Goal: Information Seeking & Learning: Learn about a topic

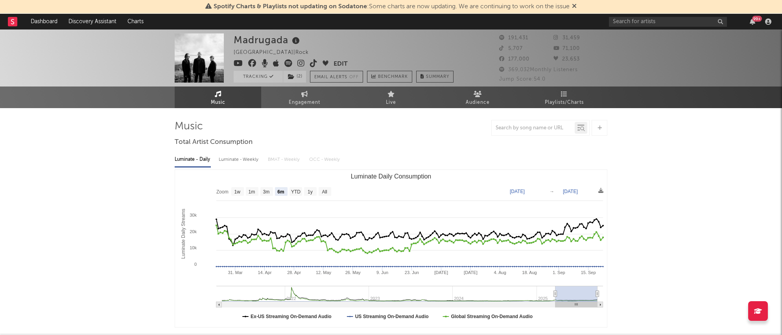
select select "6m"
click at [619, 24] on input "text" at bounding box center [668, 22] width 118 height 10
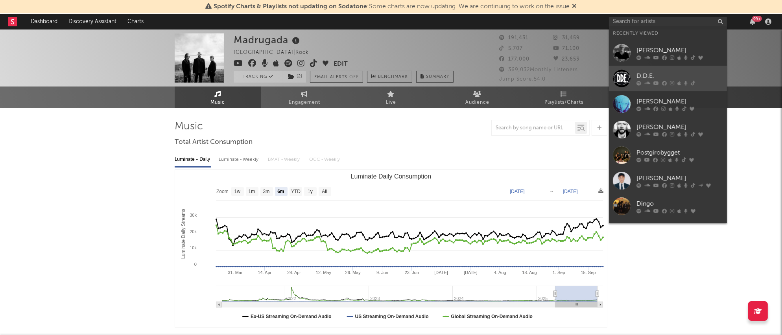
click at [648, 71] on link "D.D.E." at bounding box center [668, 79] width 118 height 26
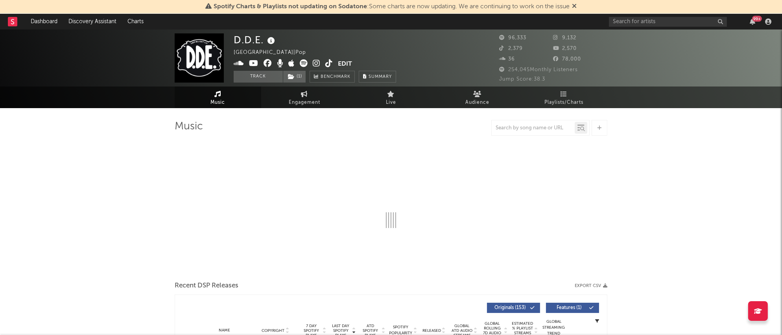
select select "6m"
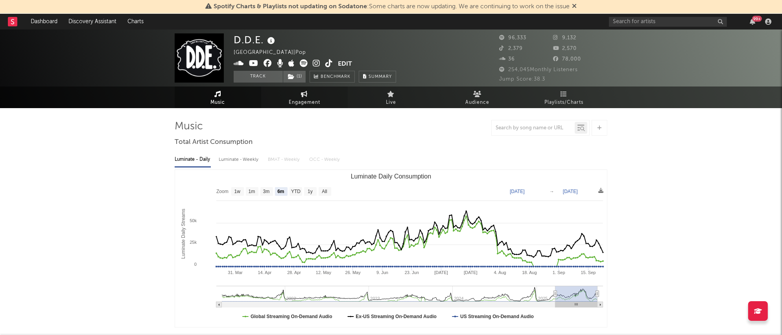
click at [284, 100] on link "Engagement" at bounding box center [304, 98] width 87 height 22
select select "1w"
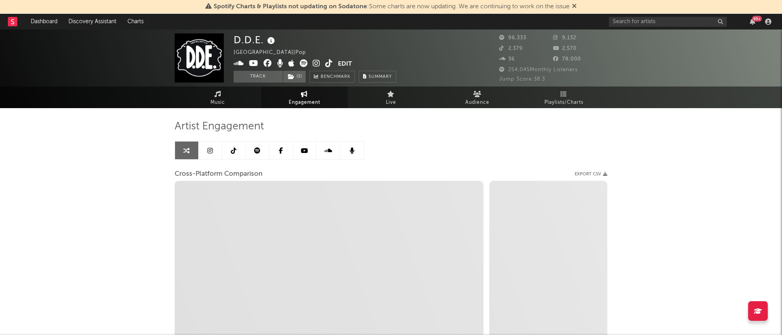
scroll to position [1, 0]
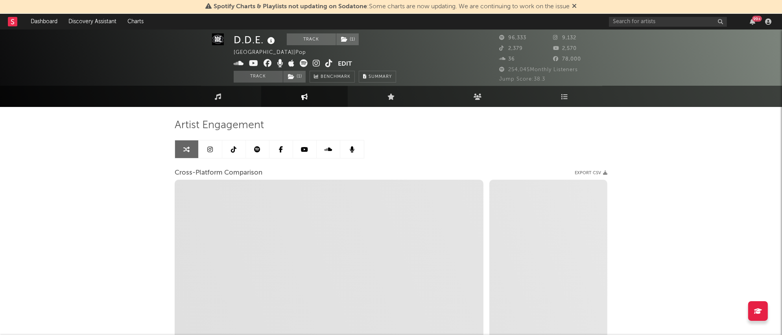
select select "1m"
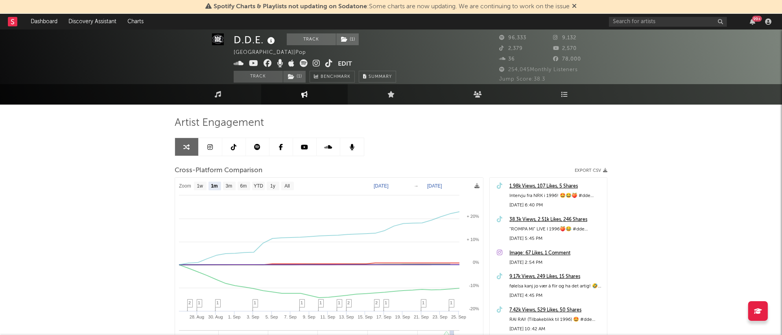
scroll to position [8, 0]
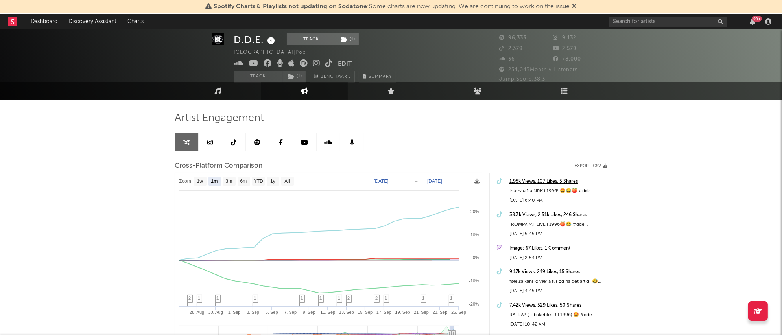
click at [674, 122] on div "D.D.E. Track ( 1 ) [GEOGRAPHIC_DATA] | Pop Edit Track ( 1 ) Benchmark Summary 9…" at bounding box center [391, 227] width 782 height 413
